Goal: Information Seeking & Learning: Understand process/instructions

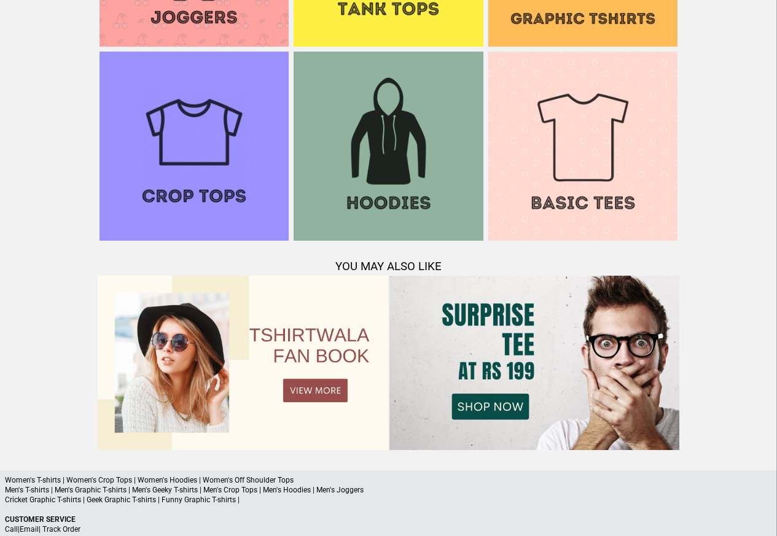
scroll to position [1185, 0]
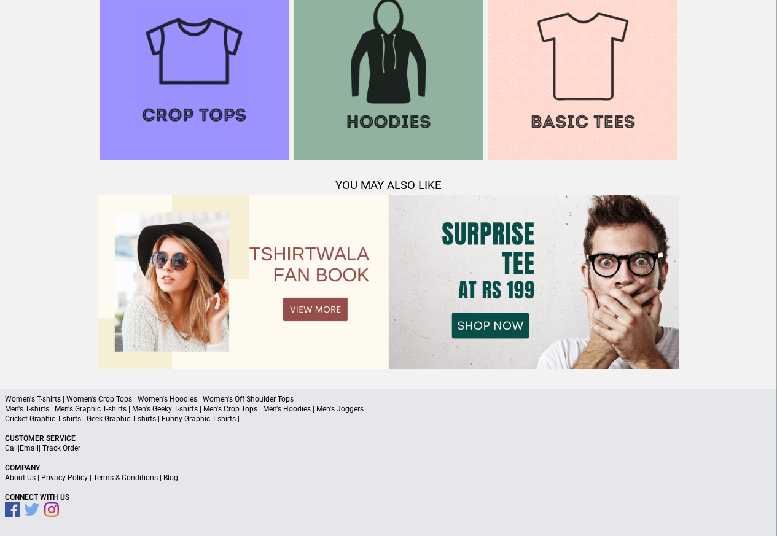
click at [120, 477] on link "Terms & Conditions" at bounding box center [125, 477] width 64 height 9
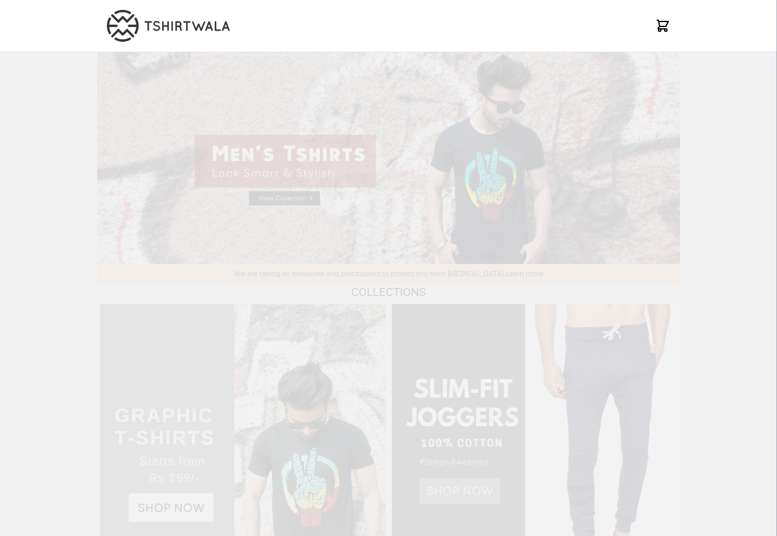
scroll to position [1185, 0]
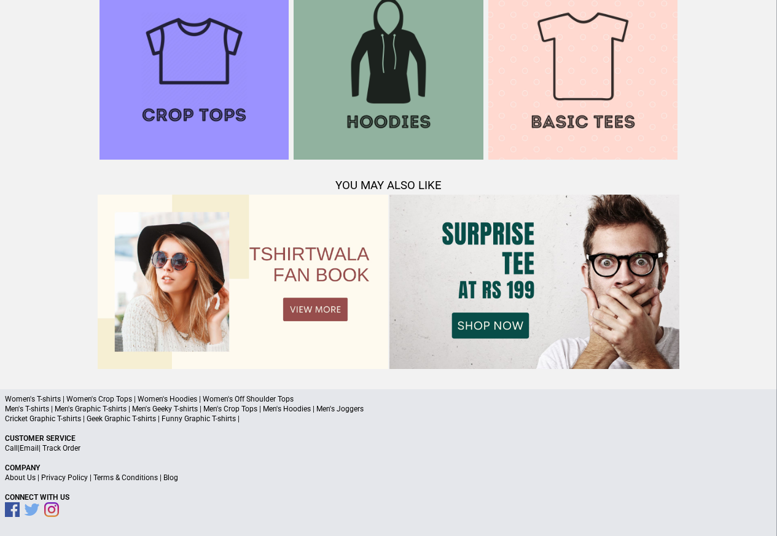
click at [74, 478] on link "Privacy Policy" at bounding box center [64, 477] width 47 height 9
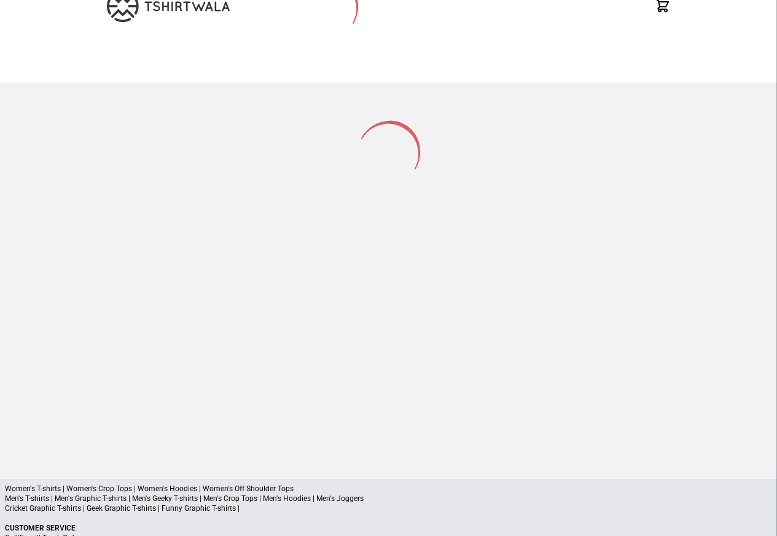
scroll to position [161, 0]
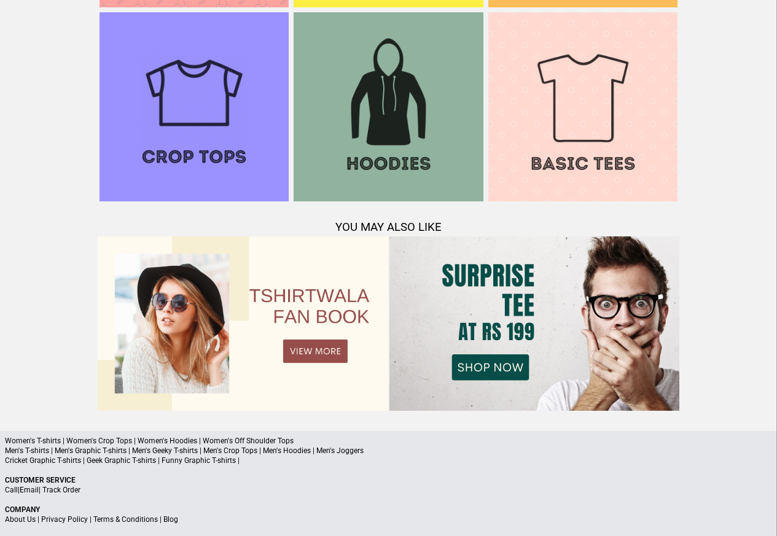
scroll to position [1185, 0]
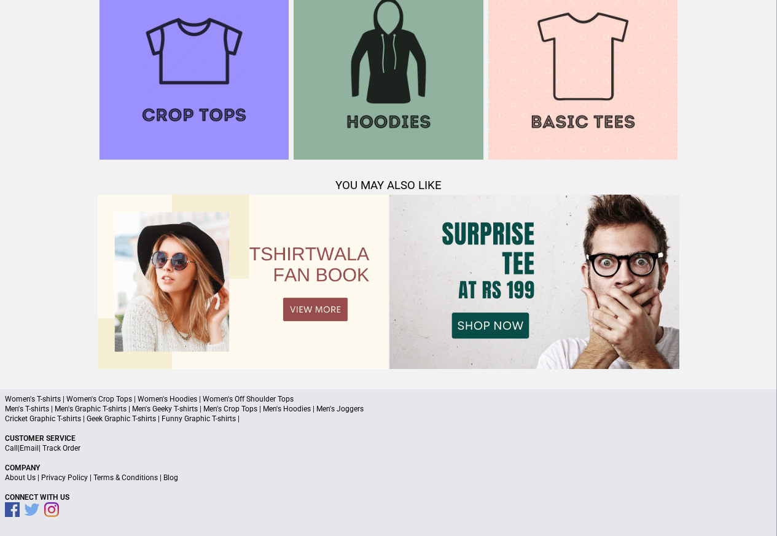
click at [171, 478] on a"] "Blog" at bounding box center [170, 477] width 15 height 9
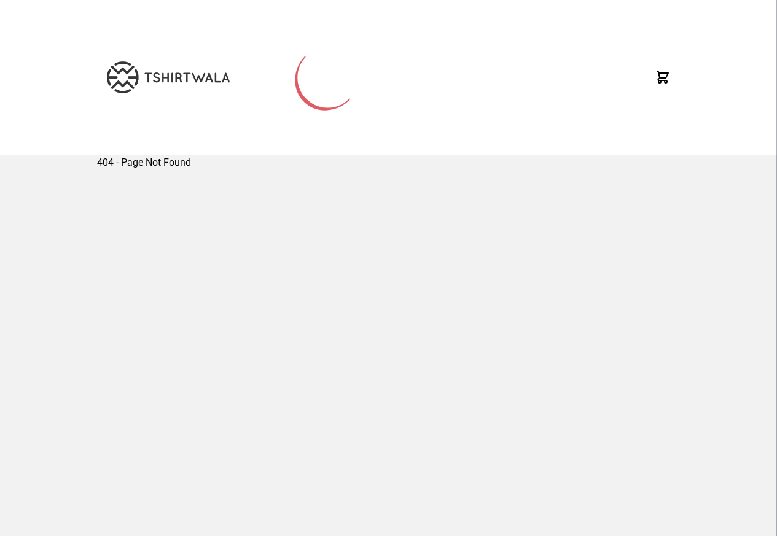
click at [161, 476] on div "404 - Page Not Found" at bounding box center [388, 342] width 583 height 375
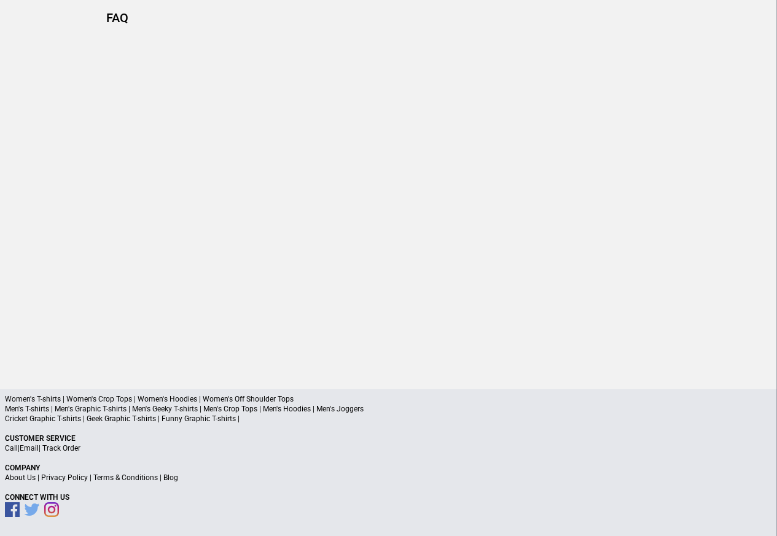
scroll to position [57, 0]
